Goal: Information Seeking & Learning: Learn about a topic

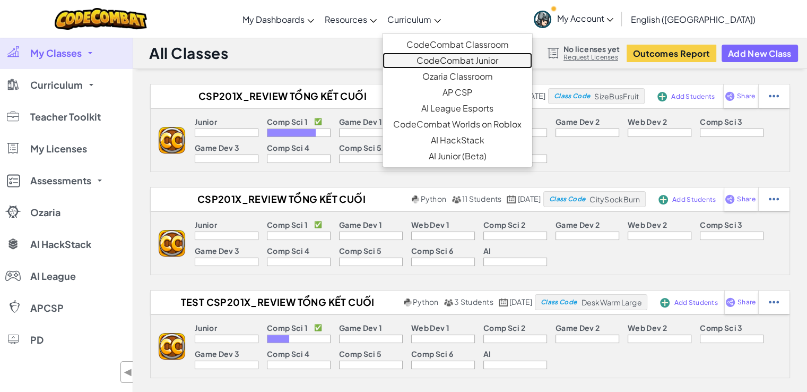
click at [468, 66] on link "CodeCombat Junior" at bounding box center [458, 61] width 150 height 16
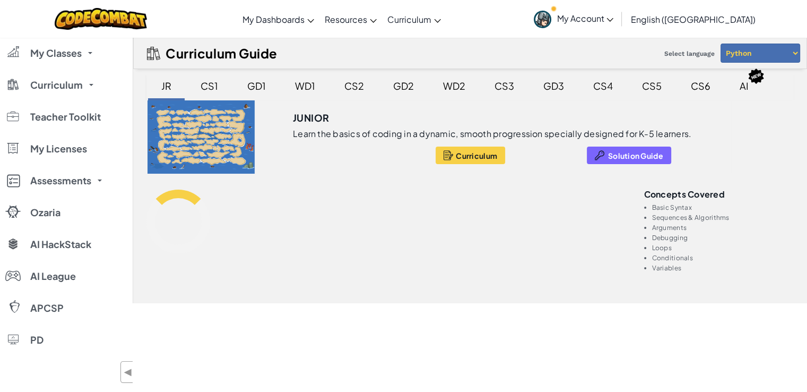
click at [252, 98] on div "GD1" at bounding box center [256, 86] width 45 height 27
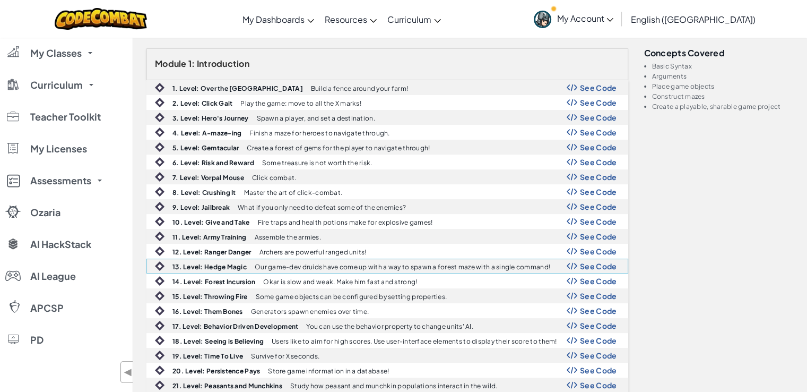
scroll to position [140, 0]
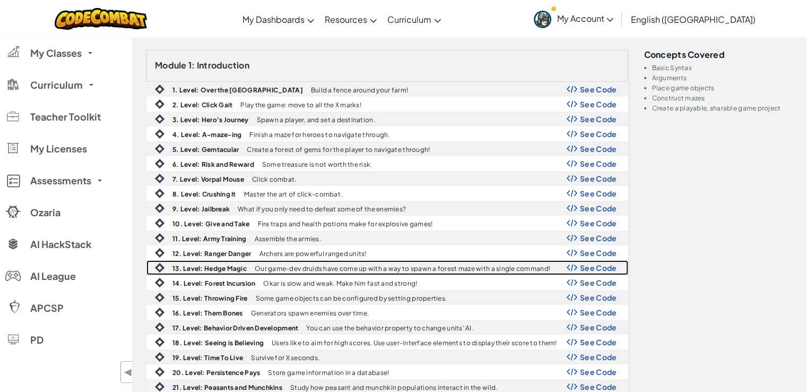
click at [586, 269] on span "See Code" at bounding box center [598, 267] width 37 height 8
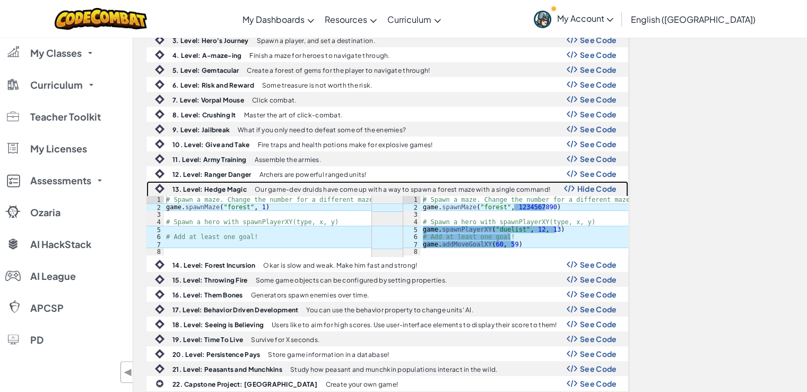
scroll to position [223, 0]
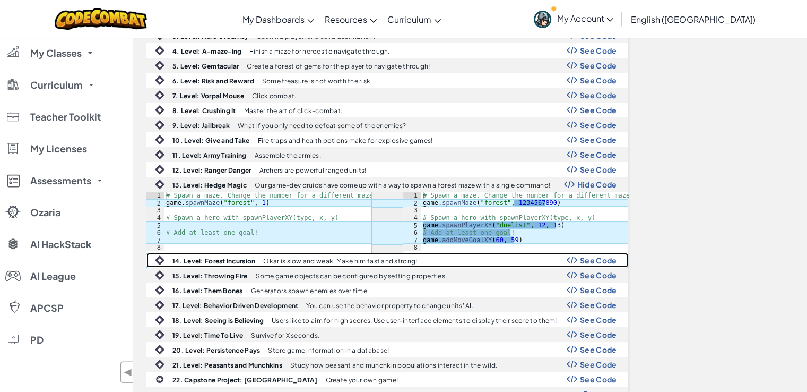
click at [598, 257] on span "See Code" at bounding box center [598, 260] width 37 height 8
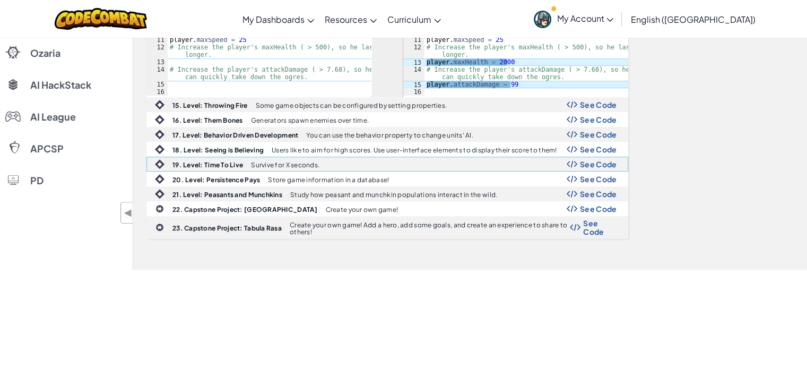
scroll to position [563, 0]
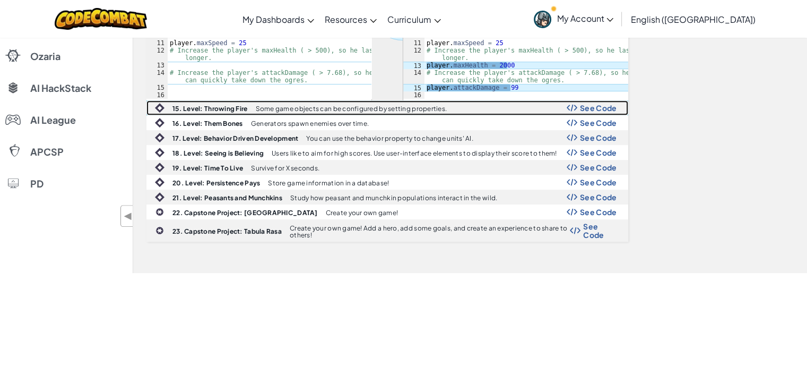
click at [604, 110] on div "15. Level: Throwing Fire Some game objects can be configured by setting propert…" at bounding box center [387, 108] width 481 height 14
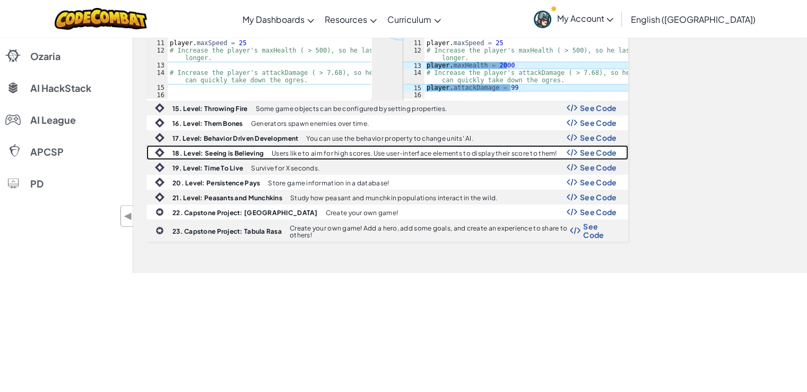
click at [598, 148] on span "See Code" at bounding box center [598, 152] width 37 height 8
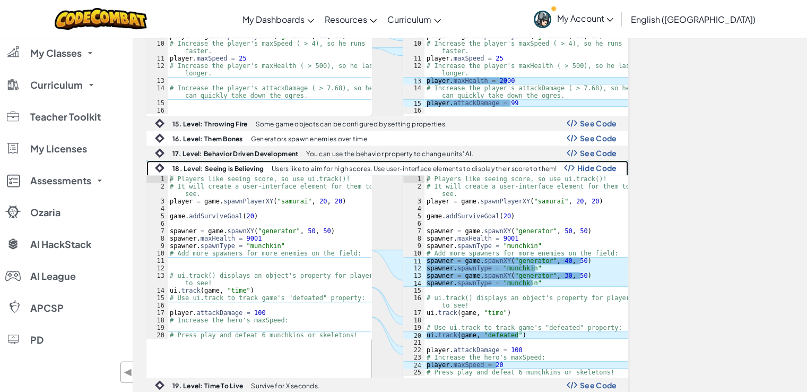
scroll to position [545, 0]
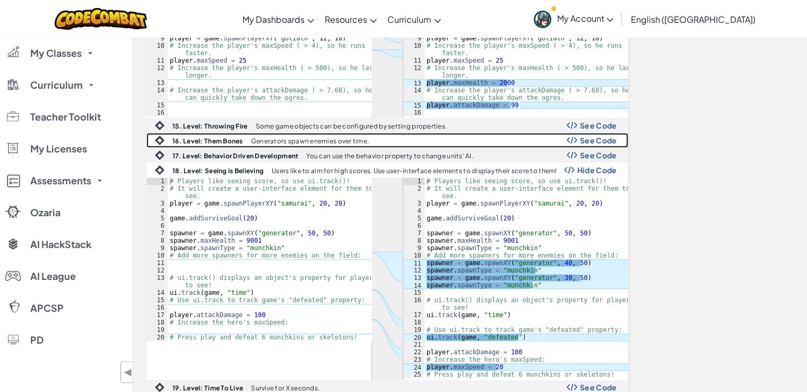
click at [596, 140] on span "See Code" at bounding box center [598, 140] width 37 height 8
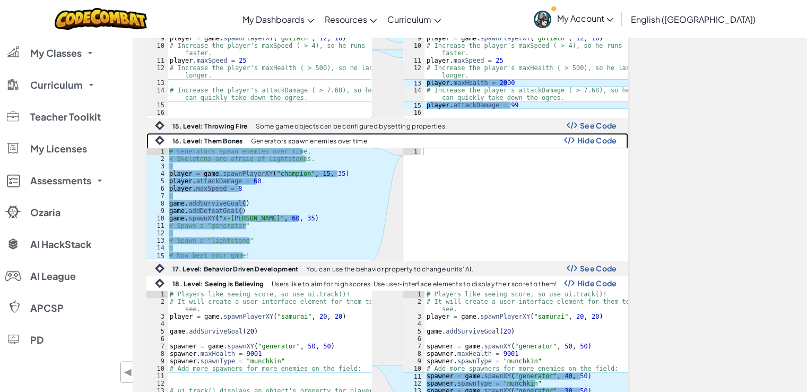
scroll to position [547, 0]
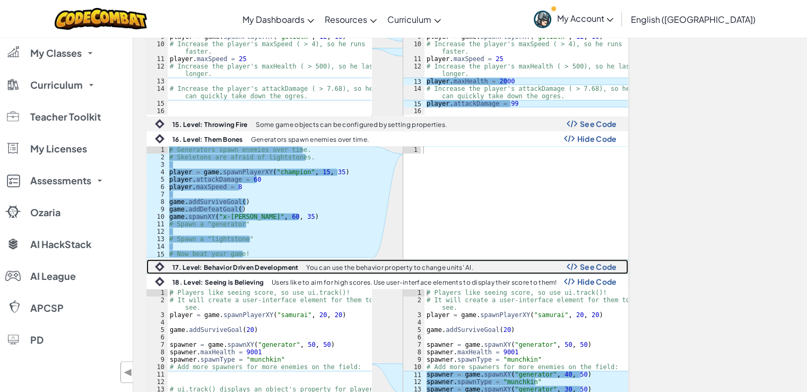
click at [604, 262] on span "See Code" at bounding box center [598, 266] width 37 height 8
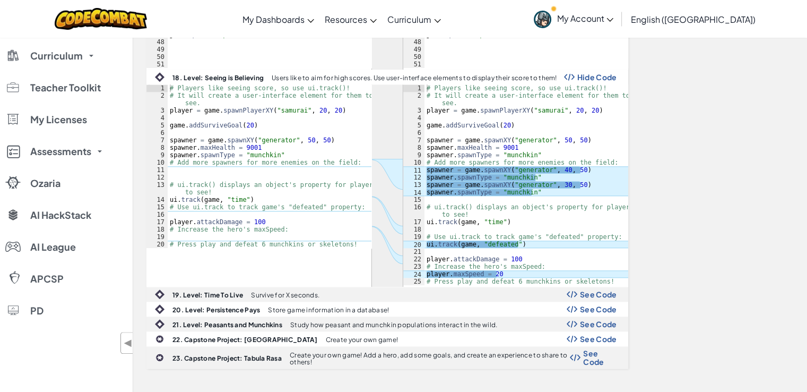
scroll to position [1131, 0]
click at [604, 73] on span "Hide Code" at bounding box center [597, 77] width 40 height 8
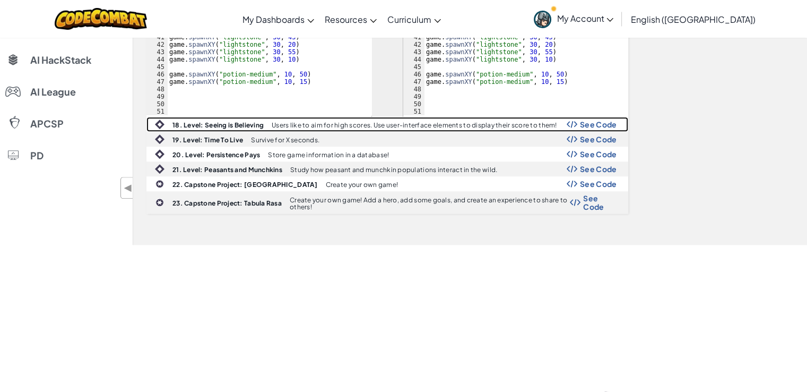
scroll to position [1084, 0]
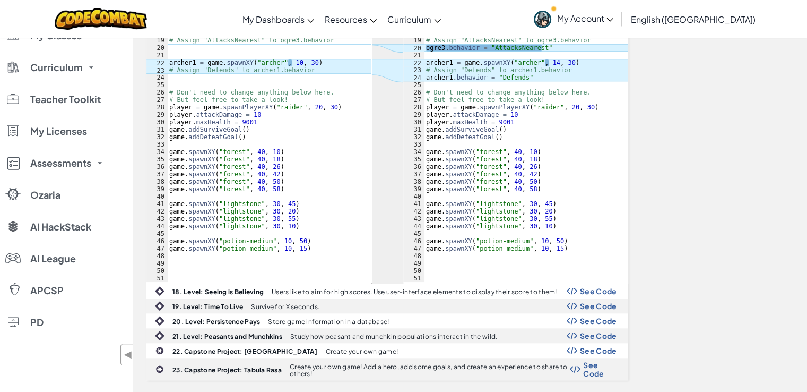
scroll to position [973, 0]
